Goal: Information Seeking & Learning: Learn about a topic

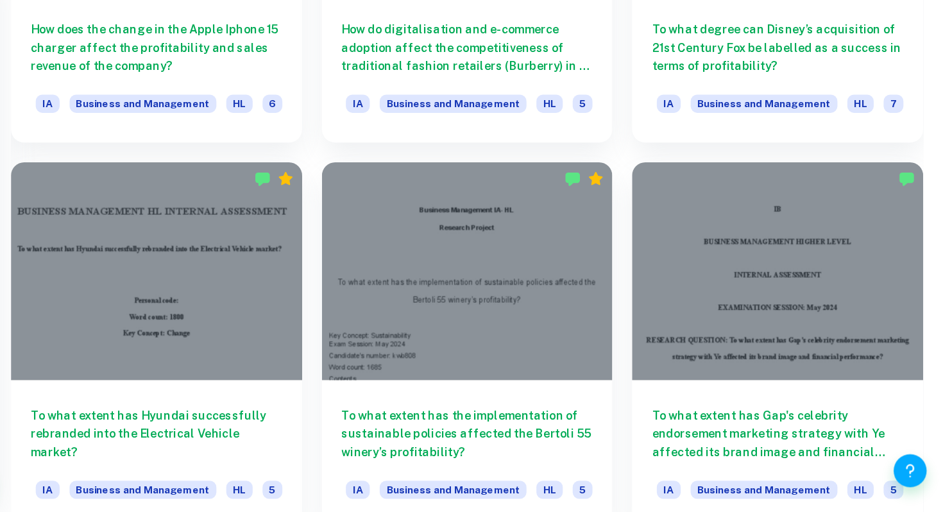
scroll to position [1394, 0]
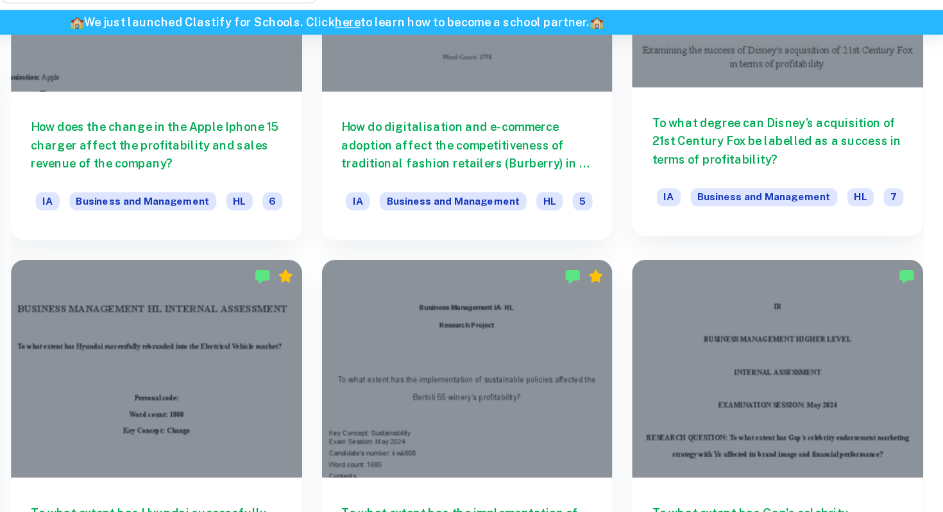
click at [832, 143] on h6 "To what degree can Disney’s acquisition of 21st Century Fox be labelled as a su…" at bounding box center [815, 148] width 196 height 42
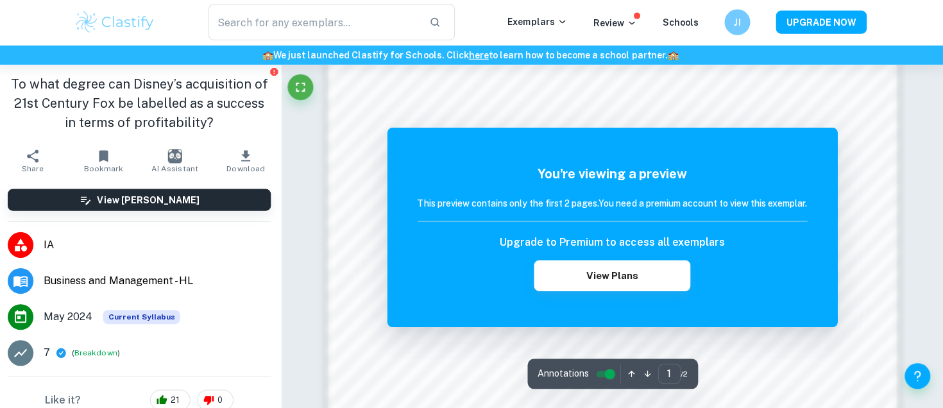
scroll to position [1076, 0]
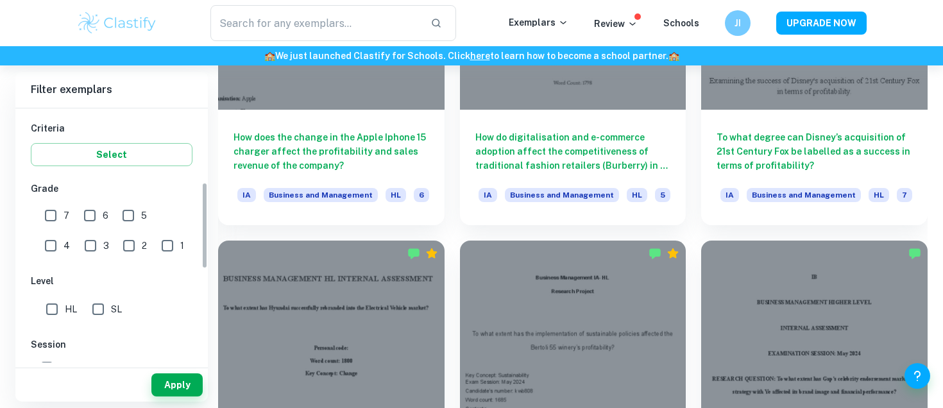
scroll to position [215, 0]
click at [58, 215] on input "7" at bounding box center [51, 214] width 26 height 26
checkbox input "true"
click at [191, 383] on button "Apply" at bounding box center [176, 384] width 51 height 23
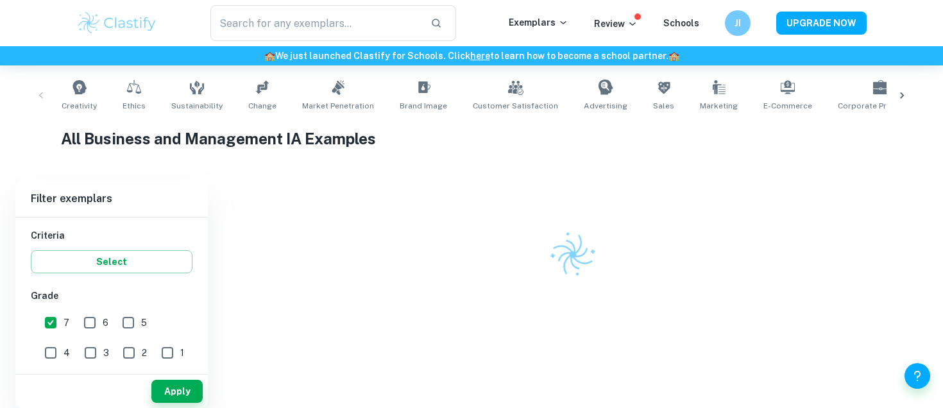
scroll to position [217, 0]
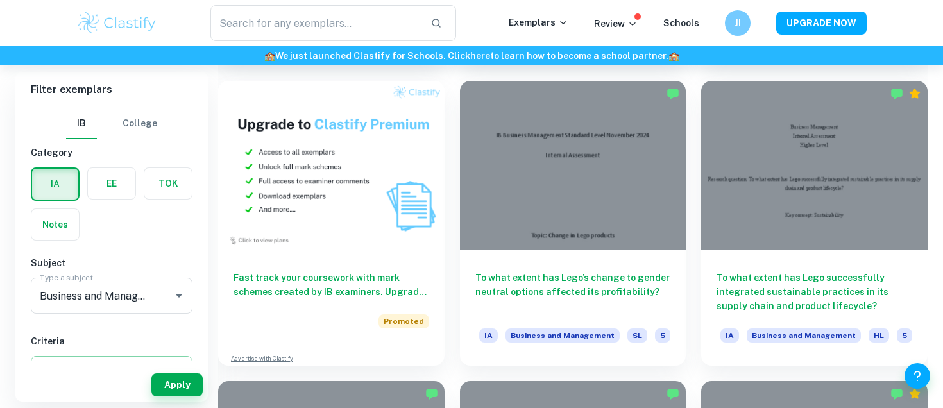
scroll to position [239, 0]
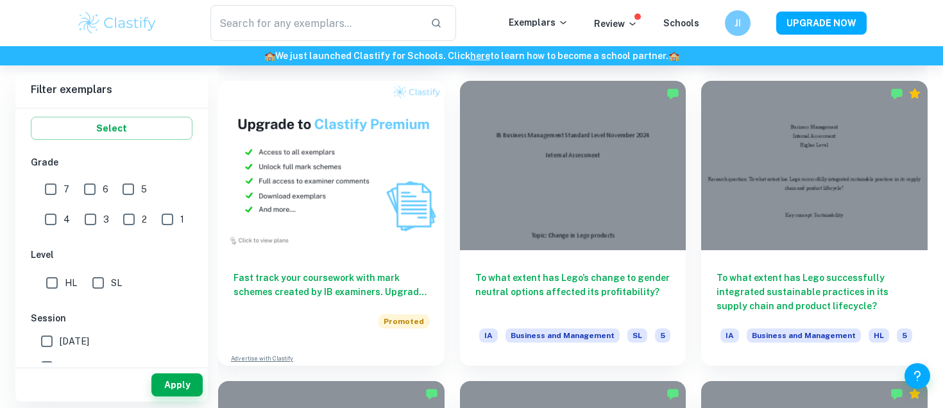
click at [62, 193] on input "7" at bounding box center [51, 189] width 26 height 26
checkbox input "true"
click at [183, 388] on button "Apply" at bounding box center [176, 384] width 51 height 23
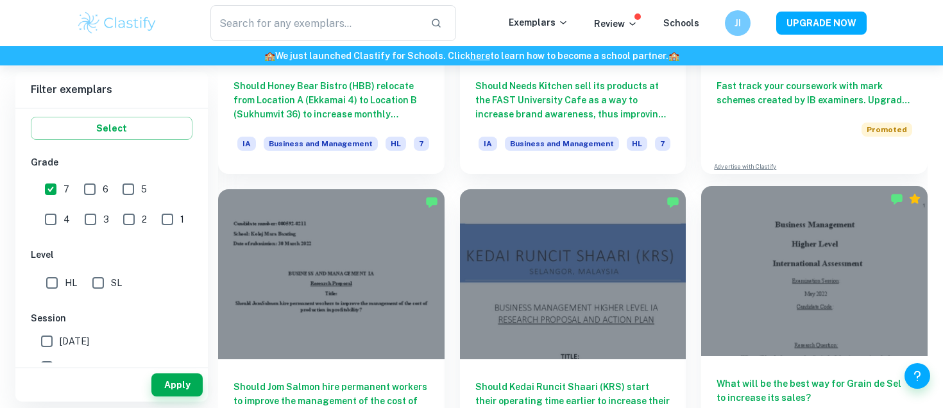
scroll to position [3916, 0]
